Goal: Task Accomplishment & Management: Manage account settings

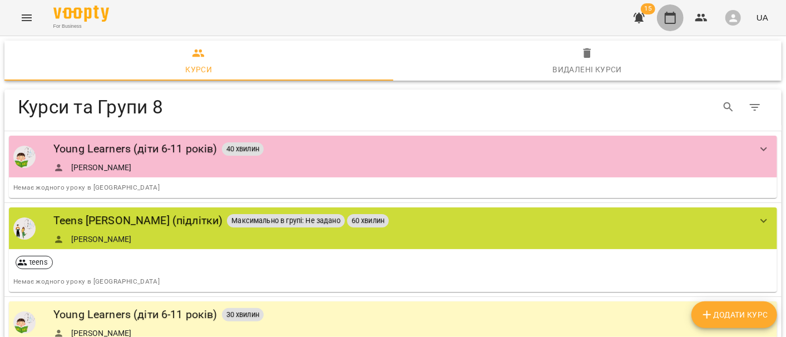
click at [677, 12] on button "button" at bounding box center [670, 17] width 27 height 27
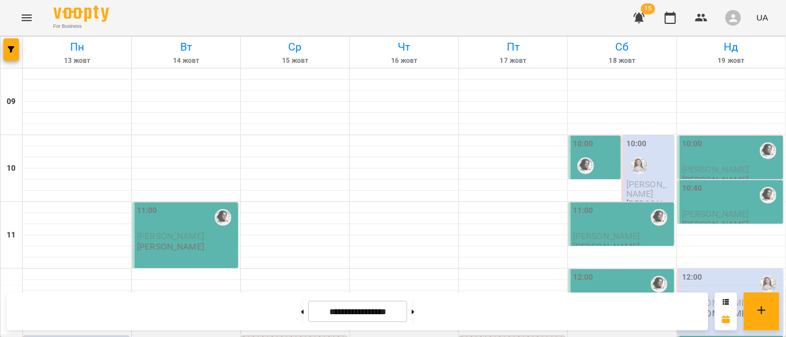
scroll to position [432, 0]
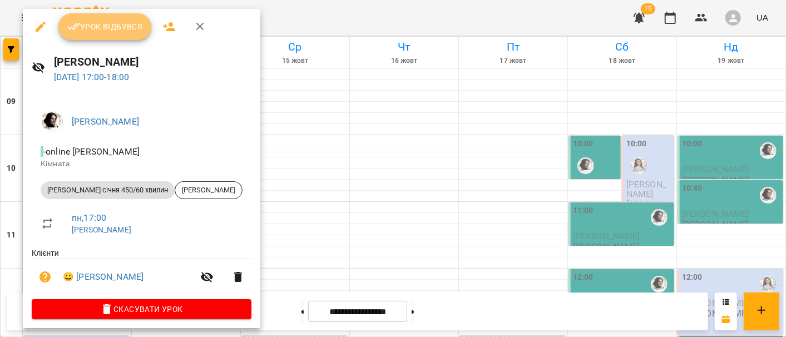
click at [128, 38] on button "Урок відбувся" at bounding box center [104, 26] width 93 height 27
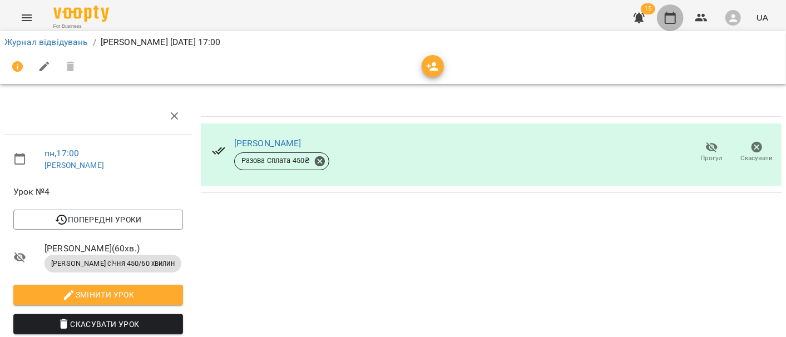
click at [659, 23] on button "button" at bounding box center [670, 17] width 27 height 27
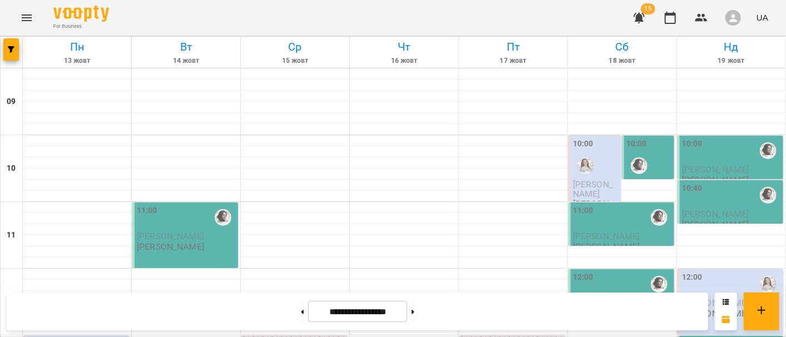
scroll to position [432, 0]
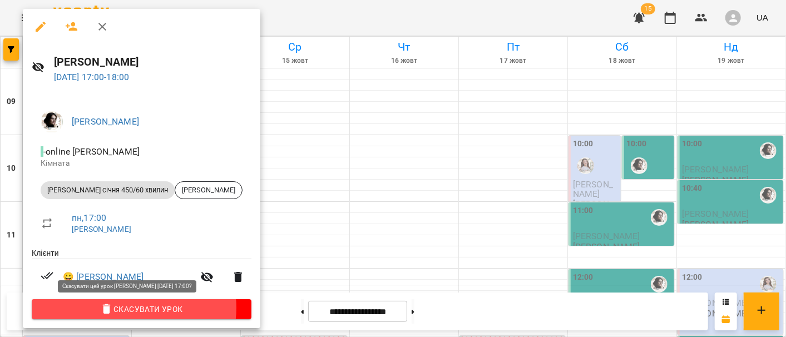
click at [133, 309] on span "Скасувати Урок" at bounding box center [142, 308] width 202 height 13
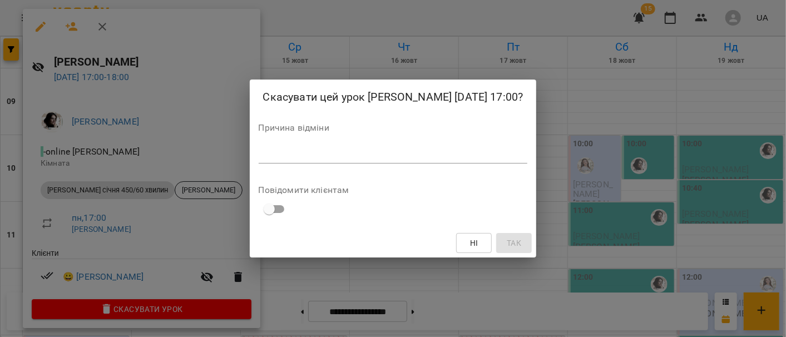
click at [336, 151] on textarea at bounding box center [393, 154] width 269 height 11
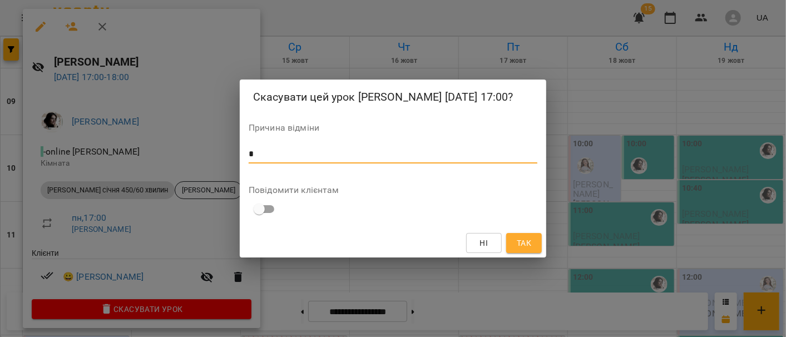
type textarea "*"
click at [526, 243] on span "Так" at bounding box center [523, 242] width 14 height 13
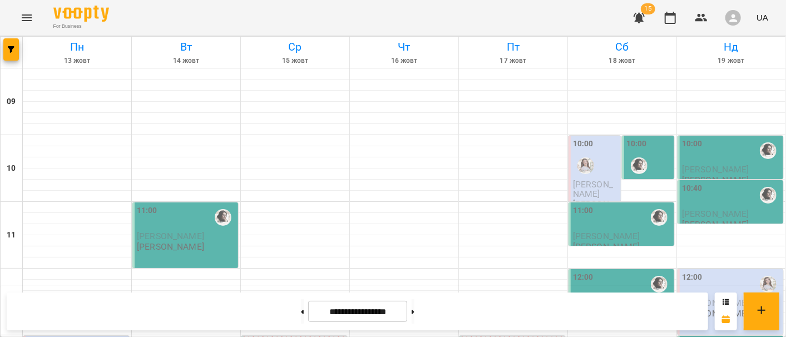
scroll to position [370, 0]
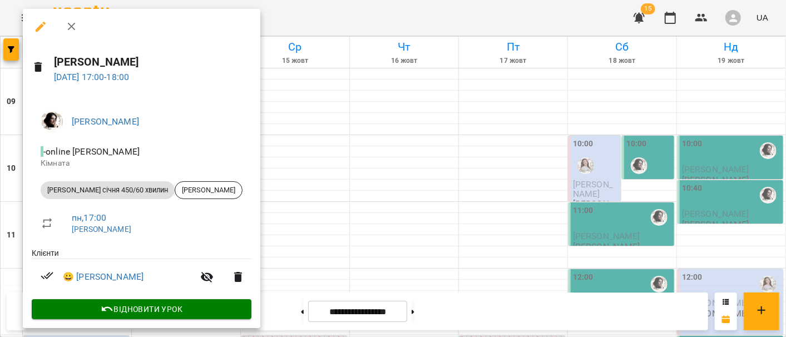
click at [38, 26] on icon "button" at bounding box center [40, 26] width 13 height 13
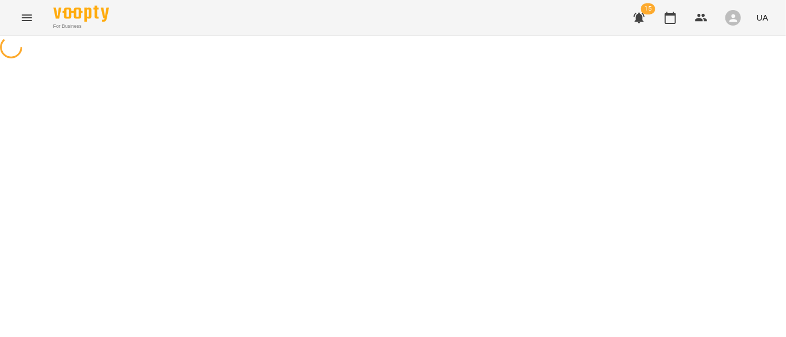
select select "**********"
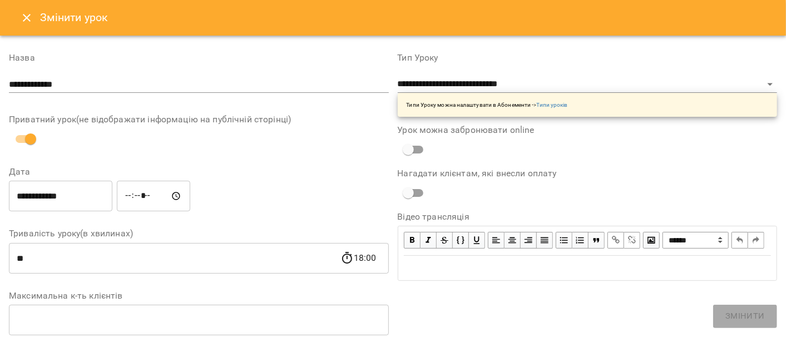
click at [46, 195] on input "**********" at bounding box center [60, 196] width 103 height 31
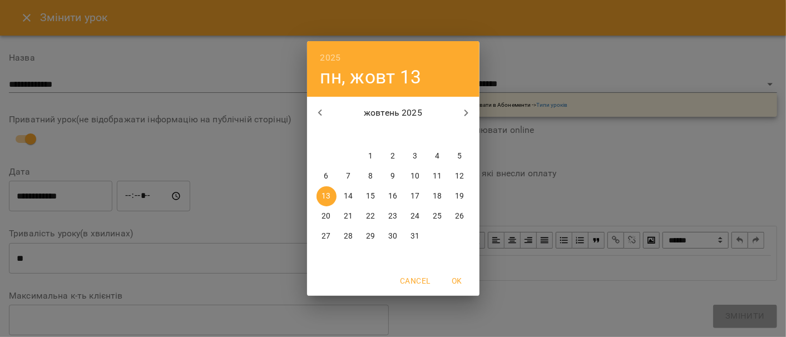
click at [371, 198] on p "15" at bounding box center [370, 196] width 9 height 11
type input "**********"
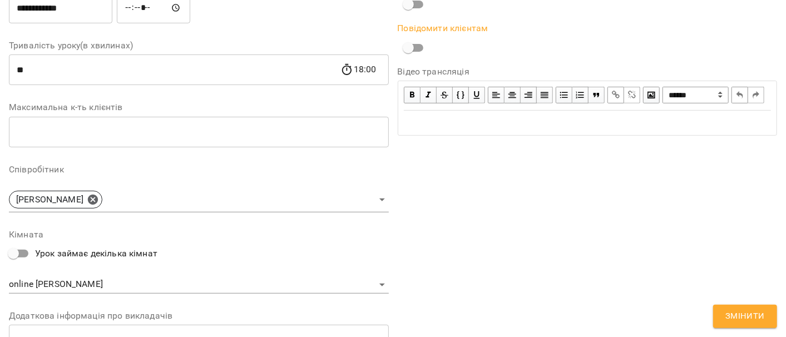
scroll to position [247, 0]
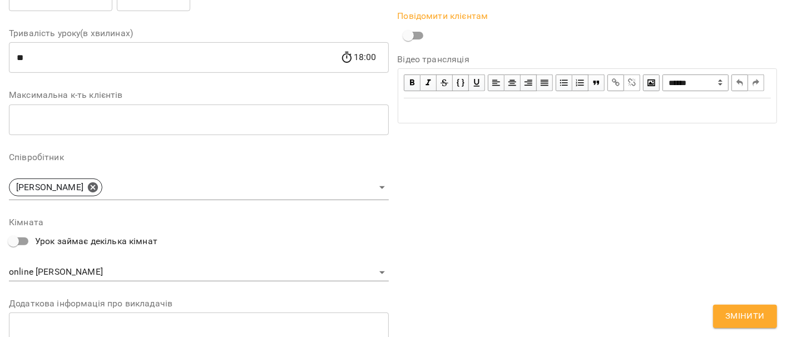
click at [758, 317] on span "Змінити" at bounding box center [744, 316] width 39 height 14
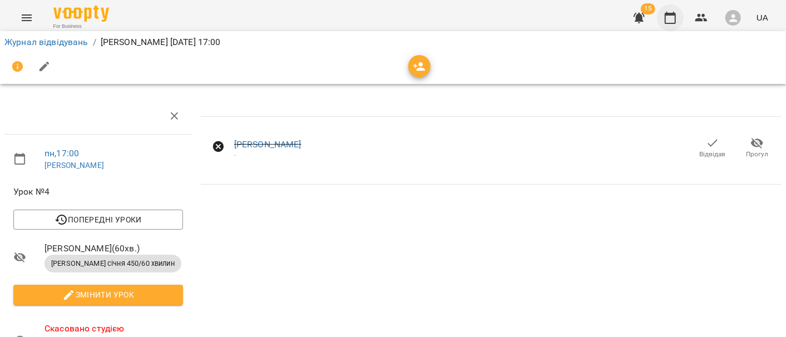
click at [672, 22] on icon "button" at bounding box center [669, 17] width 13 height 13
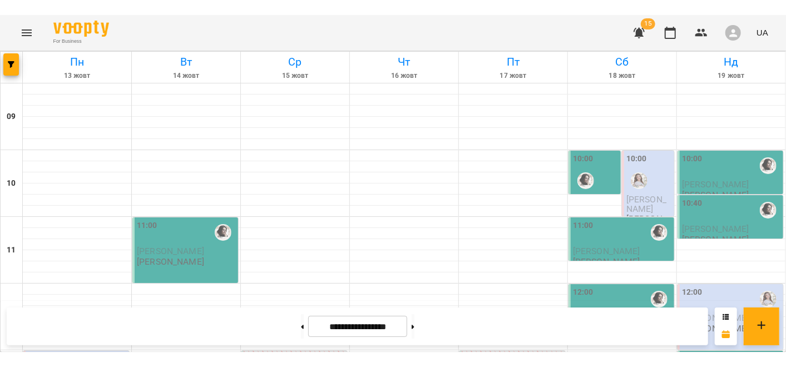
scroll to position [648, 0]
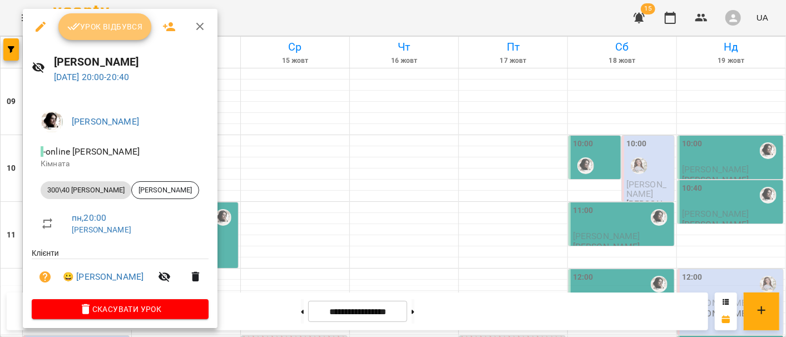
click at [111, 28] on span "Урок відбувся" at bounding box center [105, 26] width 76 height 13
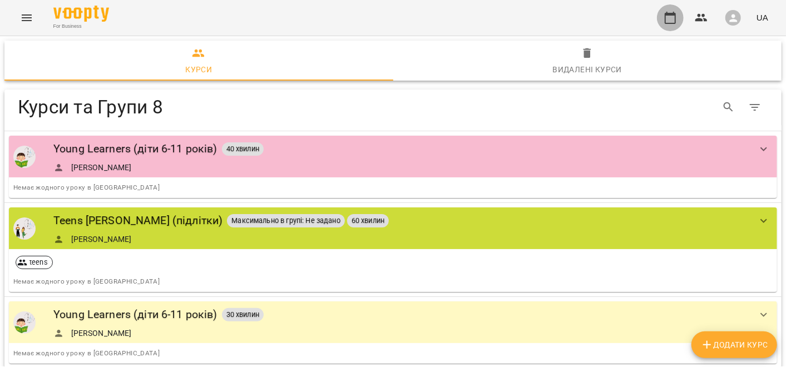
click at [672, 19] on icon "button" at bounding box center [669, 17] width 13 height 13
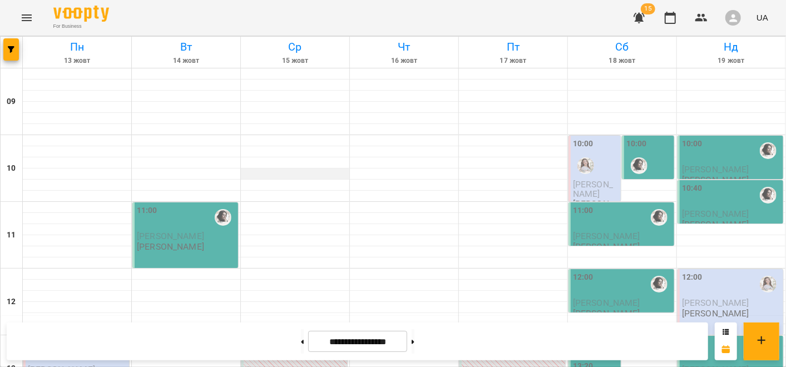
scroll to position [618, 0]
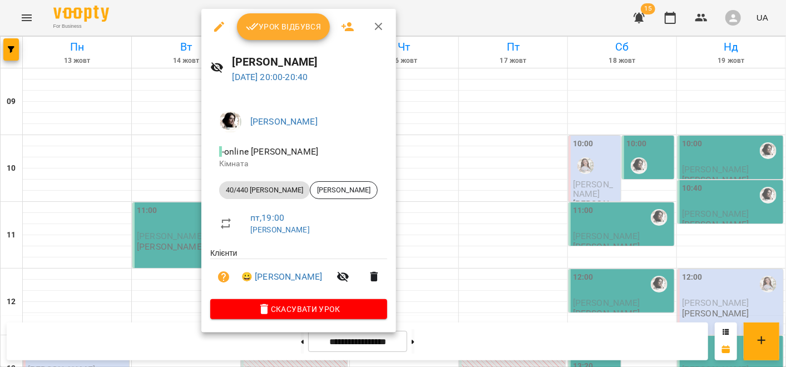
click at [143, 307] on div at bounding box center [393, 183] width 786 height 367
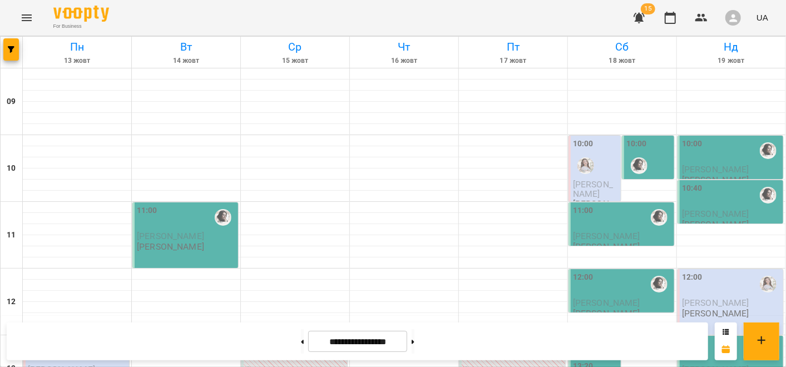
scroll to position [309, 0]
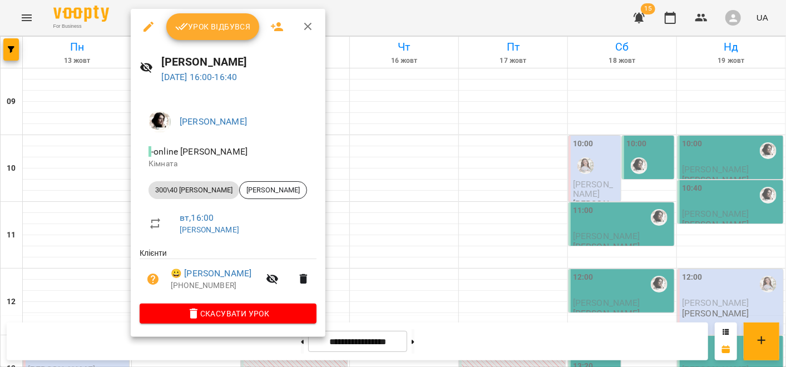
click at [63, 292] on div at bounding box center [393, 183] width 786 height 367
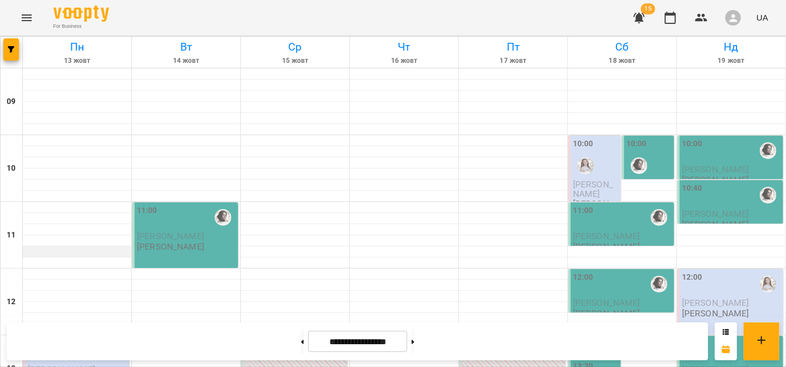
scroll to position [0, 0]
